Goal: Transaction & Acquisition: Book appointment/travel/reservation

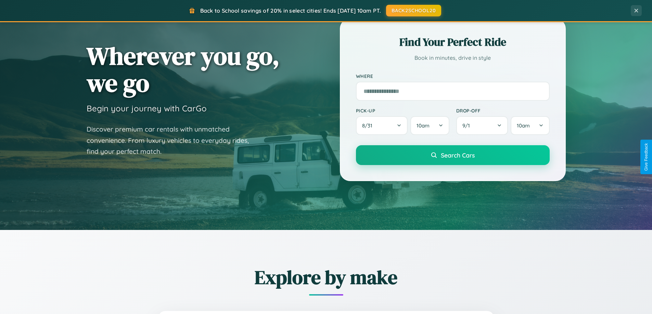
scroll to position [471, 0]
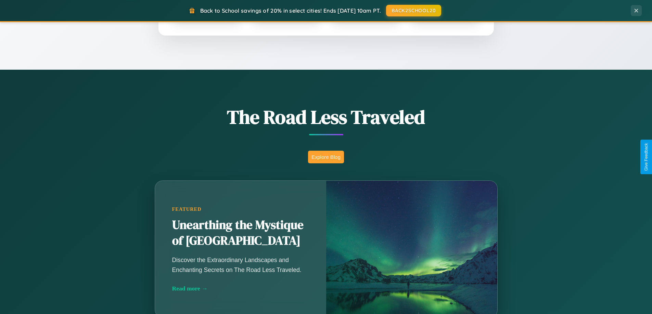
click at [326, 157] on button "Explore Blog" at bounding box center [326, 157] width 36 height 13
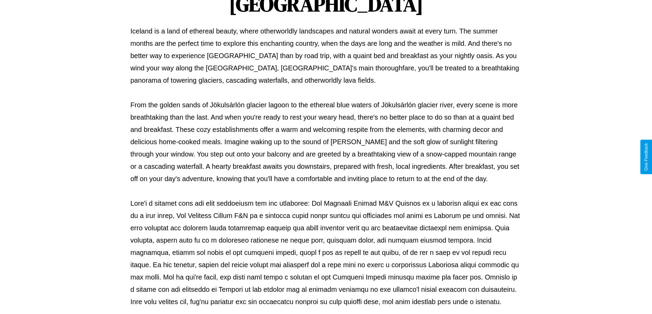
scroll to position [221, 0]
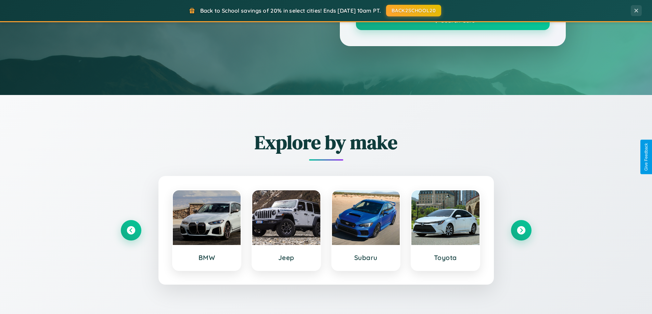
scroll to position [471, 0]
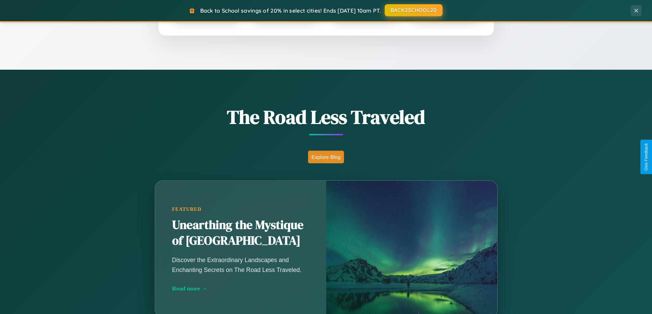
click at [413, 10] on button "BACK2SCHOOL20" at bounding box center [414, 10] width 58 height 12
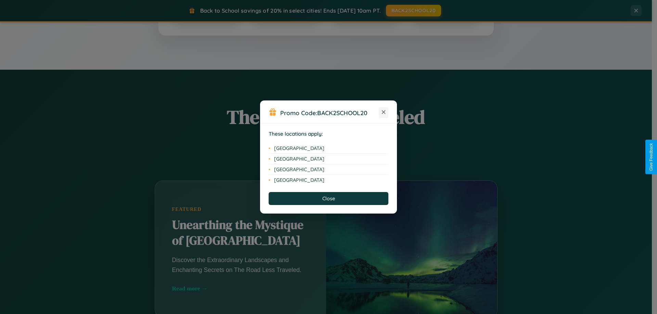
click at [384, 113] on icon at bounding box center [384, 113] width 4 height 4
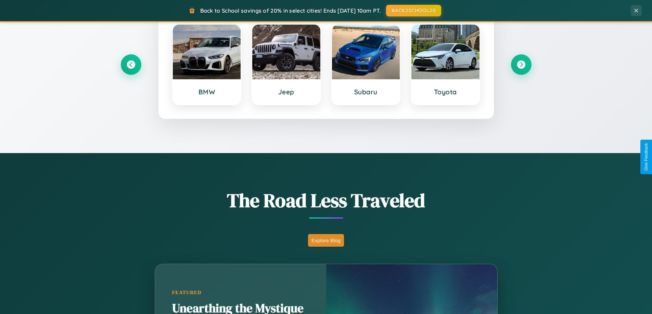
scroll to position [295, 0]
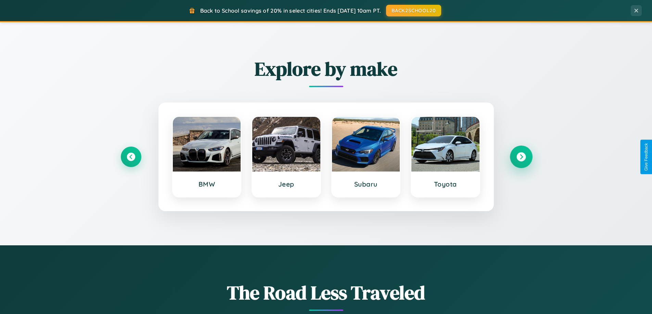
click at [521, 157] on icon at bounding box center [520, 157] width 9 height 9
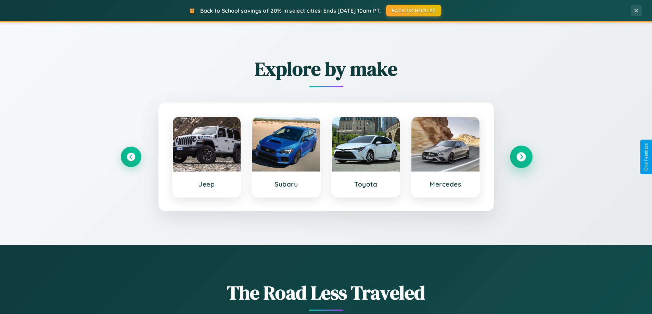
click at [521, 157] on icon at bounding box center [520, 157] width 9 height 9
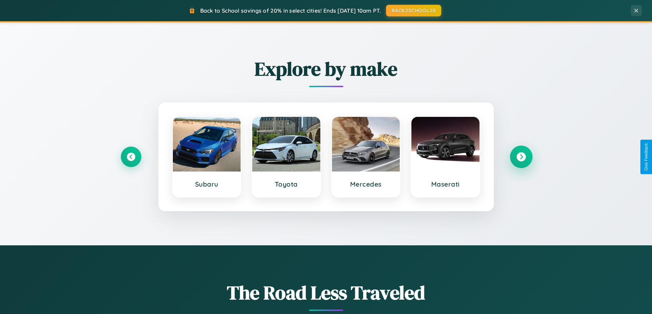
click at [521, 157] on icon at bounding box center [520, 157] width 9 height 9
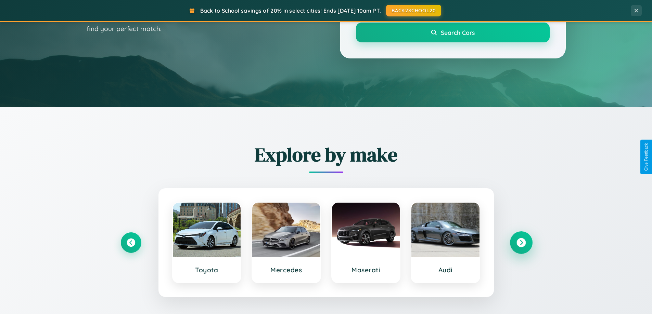
scroll to position [20, 0]
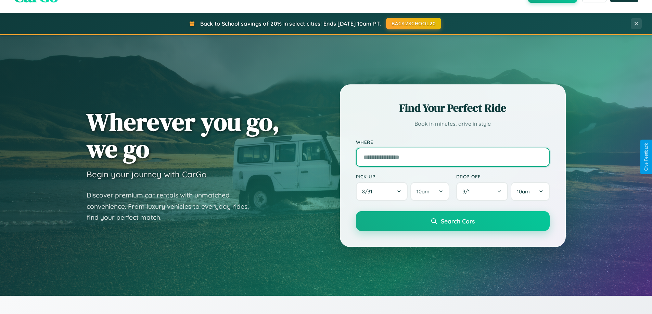
click at [452, 157] on input "text" at bounding box center [453, 157] width 194 height 19
type input "*********"
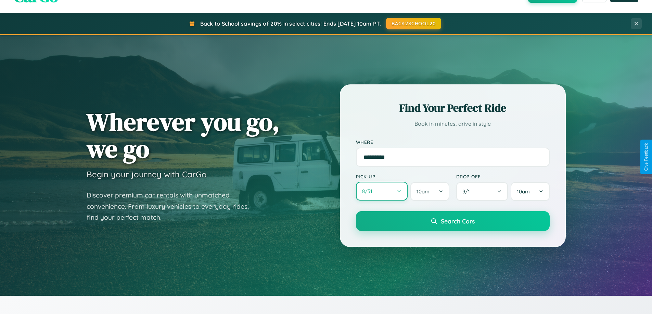
click at [381, 192] on button "8 / 31" at bounding box center [382, 191] width 52 height 19
select select "*"
select select "****"
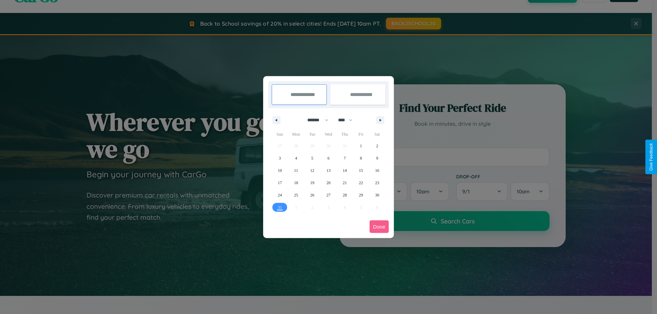
drag, startPoint x: 315, startPoint y: 120, endPoint x: 328, endPoint y: 137, distance: 21.9
click at [315, 120] on select "******* ******** ***** ***** *** **** **** ****** ********* ******* ******** **…" at bounding box center [316, 120] width 29 height 11
select select "*"
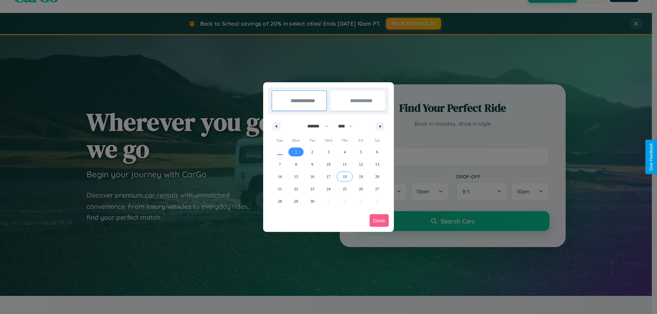
click at [345, 177] on span "18" at bounding box center [344, 177] width 4 height 12
type input "**********"
click at [296, 189] on span "22" at bounding box center [296, 189] width 4 height 12
type input "**********"
click at [379, 221] on button "Done" at bounding box center [378, 221] width 19 height 13
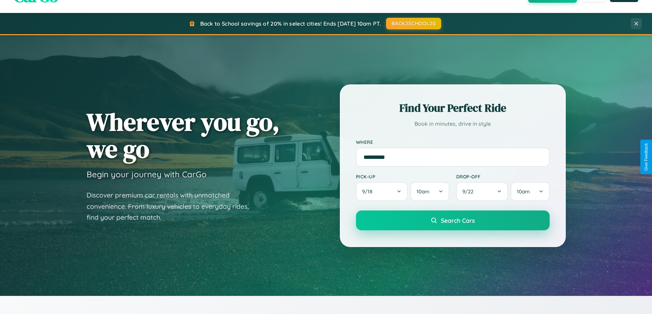
click at [452, 221] on span "Search Cars" at bounding box center [458, 221] width 34 height 8
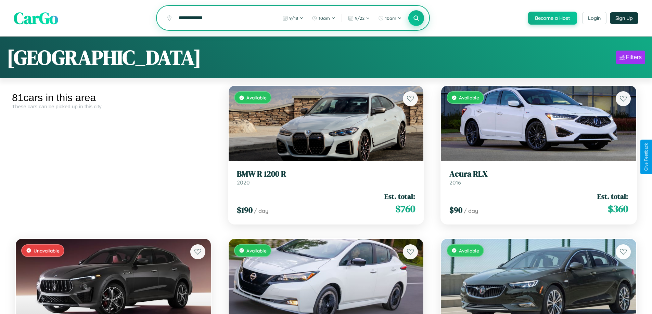
click at [416, 18] on icon at bounding box center [416, 18] width 7 height 7
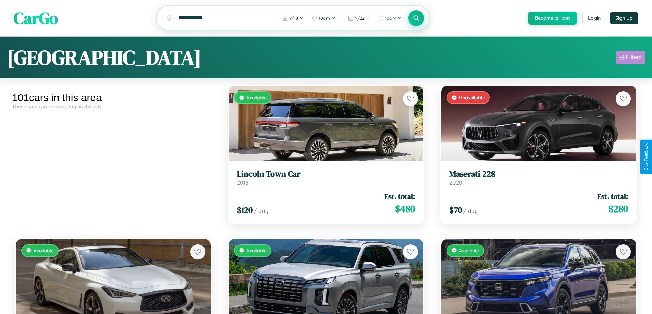
click at [630, 59] on div "Filters" at bounding box center [634, 57] width 16 height 7
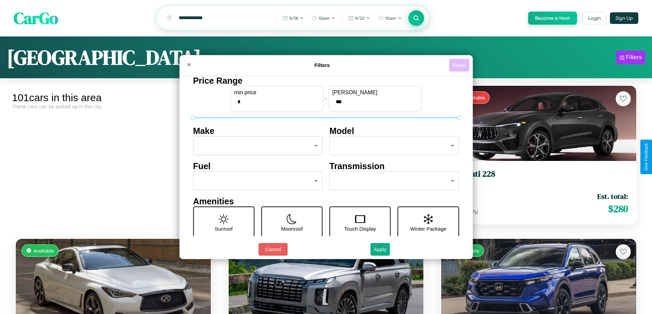
click at [460, 65] on button "Reset" at bounding box center [459, 65] width 20 height 13
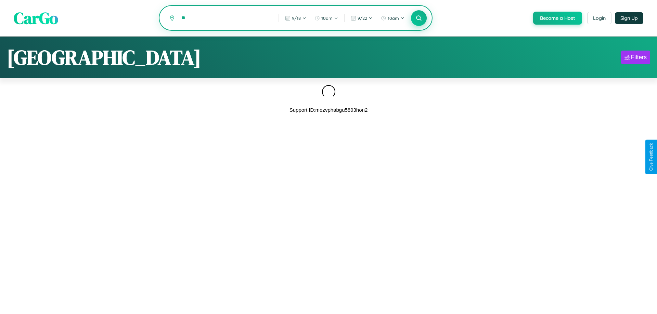
type input "*"
type input "*******"
click at [418, 18] on icon at bounding box center [418, 18] width 7 height 7
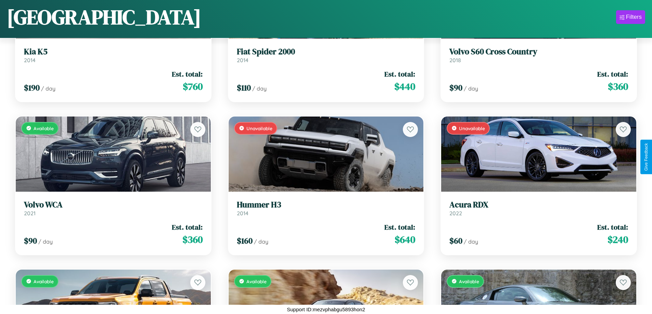
scroll to position [2701, 0]
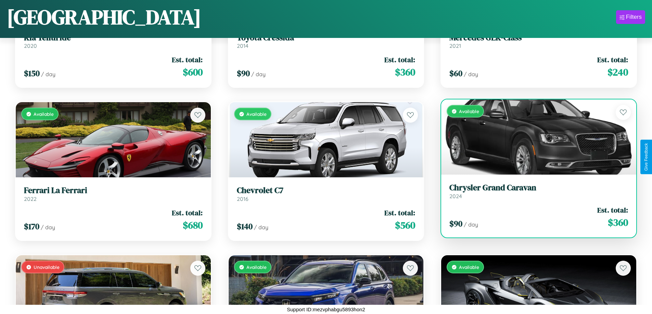
click at [534, 194] on link "Chrysler Grand Caravan 2024" at bounding box center [538, 191] width 179 height 17
